Goal: Task Accomplishment & Management: Manage account settings

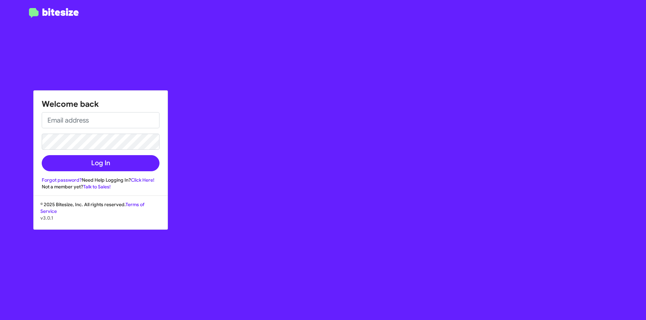
drag, startPoint x: 135, startPoint y: 129, endPoint x: 136, endPoint y: 120, distance: 9.5
click at [135, 127] on form "Log In" at bounding box center [101, 141] width 118 height 59
click at [136, 118] on input "email" at bounding box center [101, 120] width 118 height 16
type input "amullins@ourismancars.com"
click at [42, 155] on button "Log In" at bounding box center [101, 163] width 118 height 16
